Goal: Information Seeking & Learning: Learn about a topic

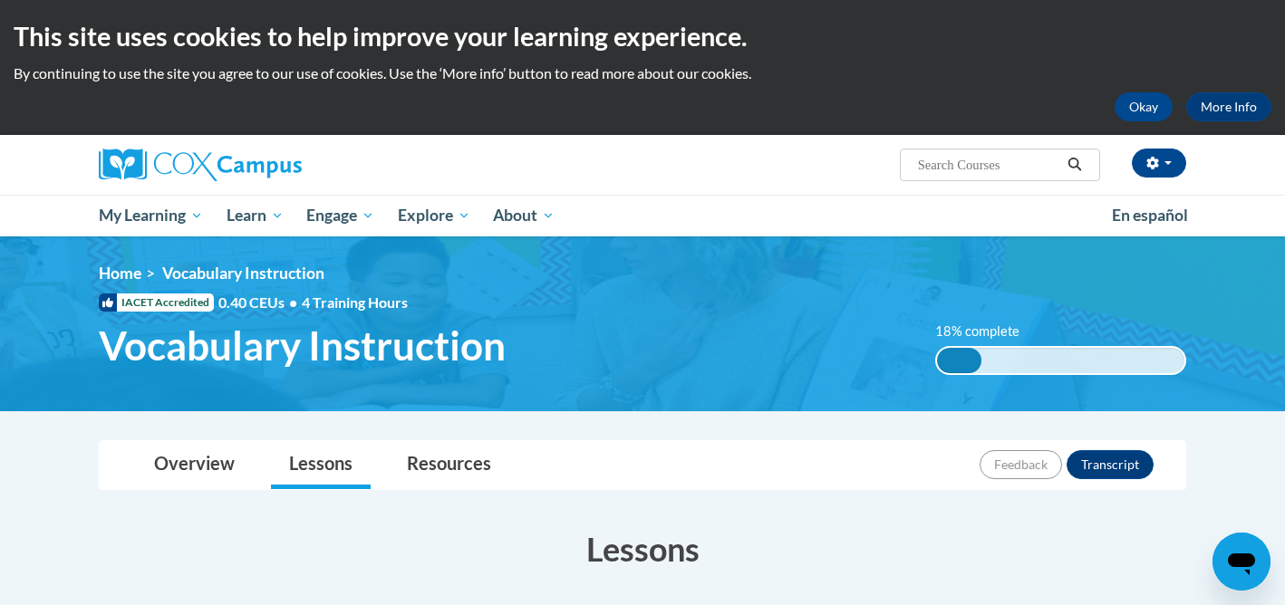
click at [1062, 530] on h3 "Lessons" at bounding box center [642, 548] width 1087 height 45
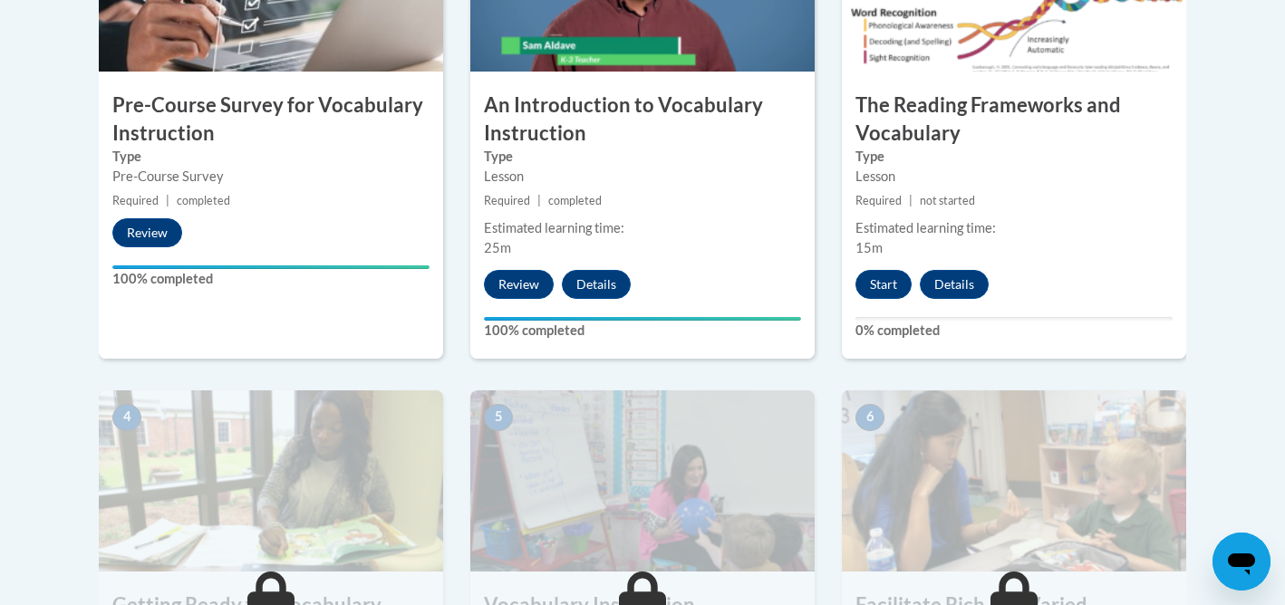
scroll to position [725, 0]
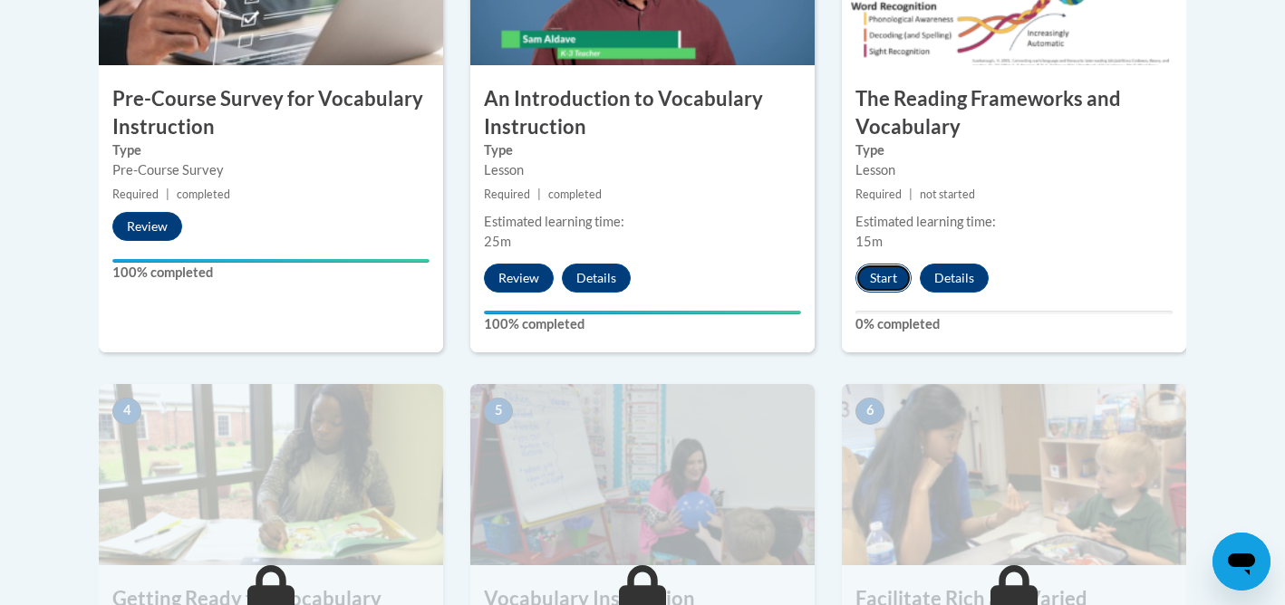
click at [890, 276] on button "Start" at bounding box center [883, 278] width 56 height 29
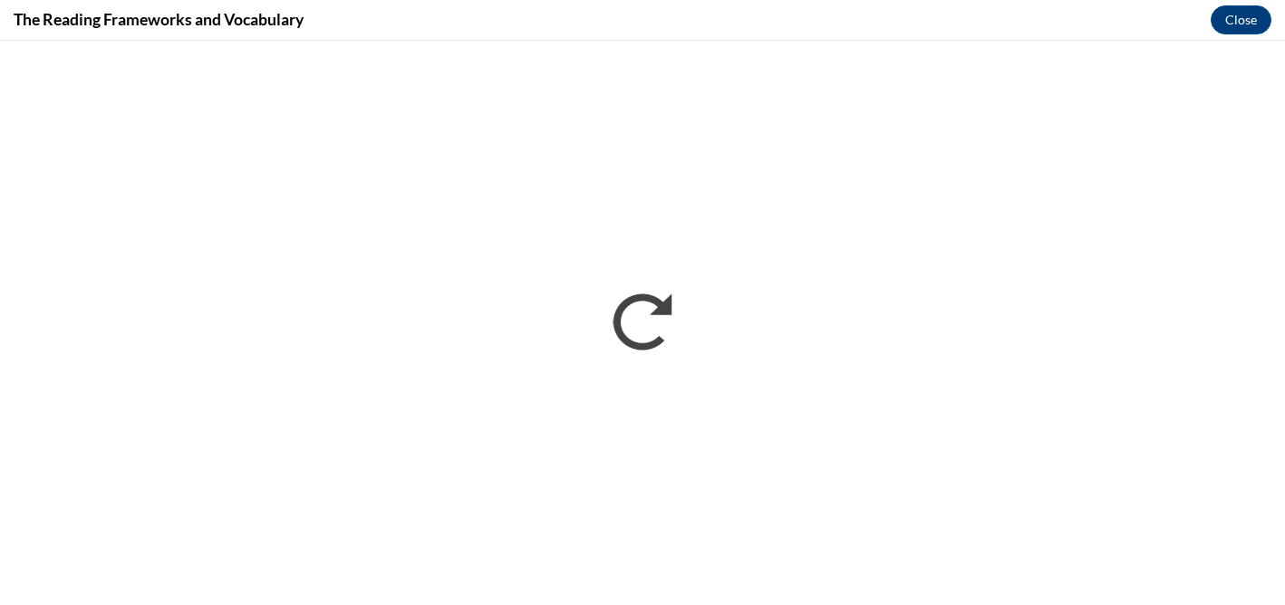
scroll to position [0, 0]
